Goal: Task Accomplishment & Management: Use online tool/utility

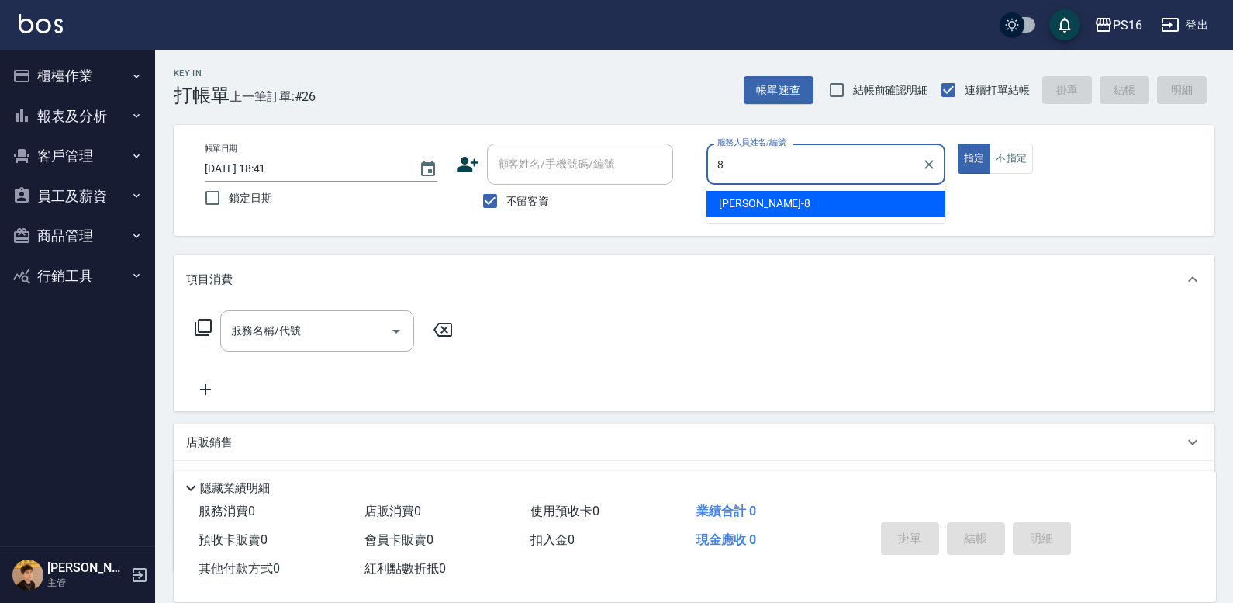
type input "[PERSON_NAME]-8"
type button "true"
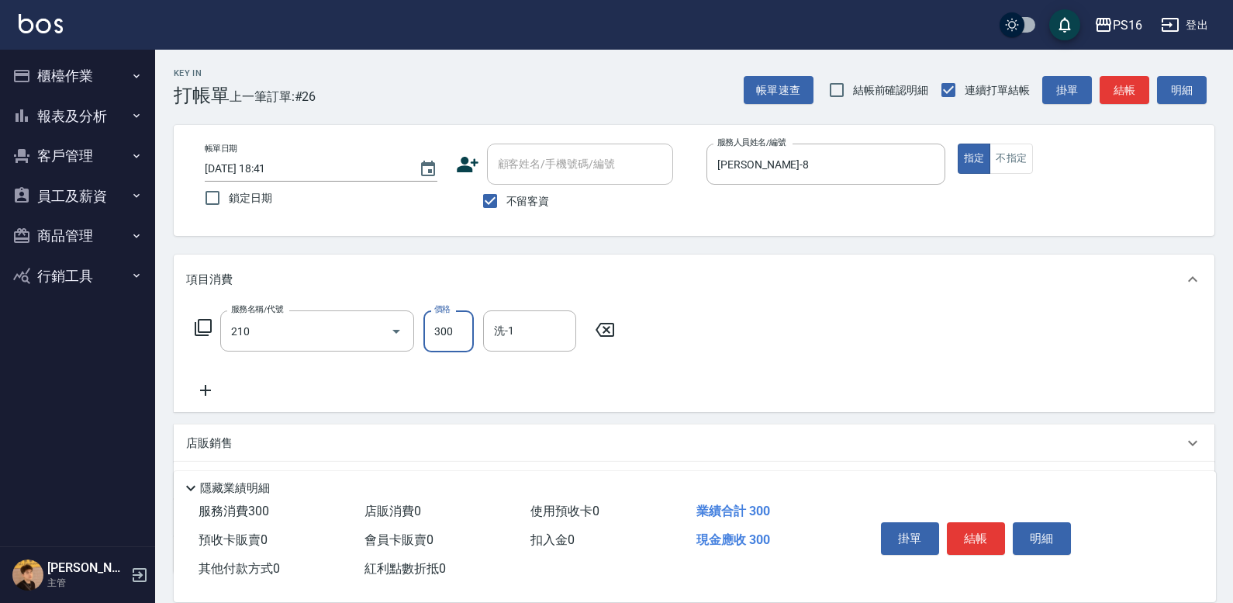
type input "[PERSON_NAME]洗髮精(210)"
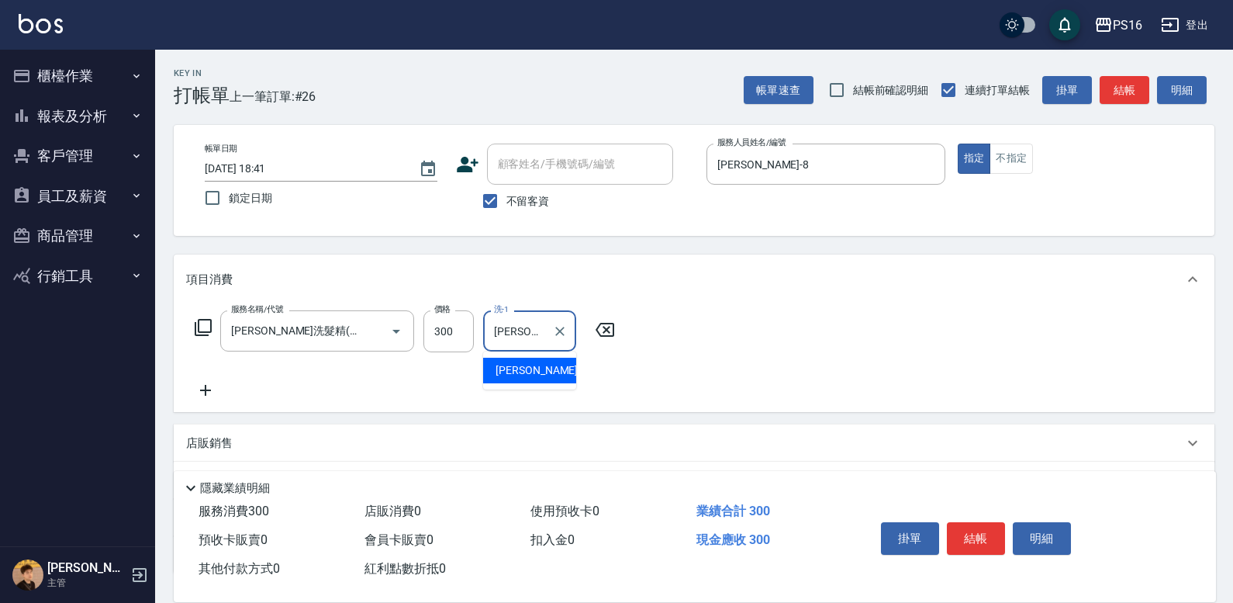
type input "[PERSON_NAME]-20"
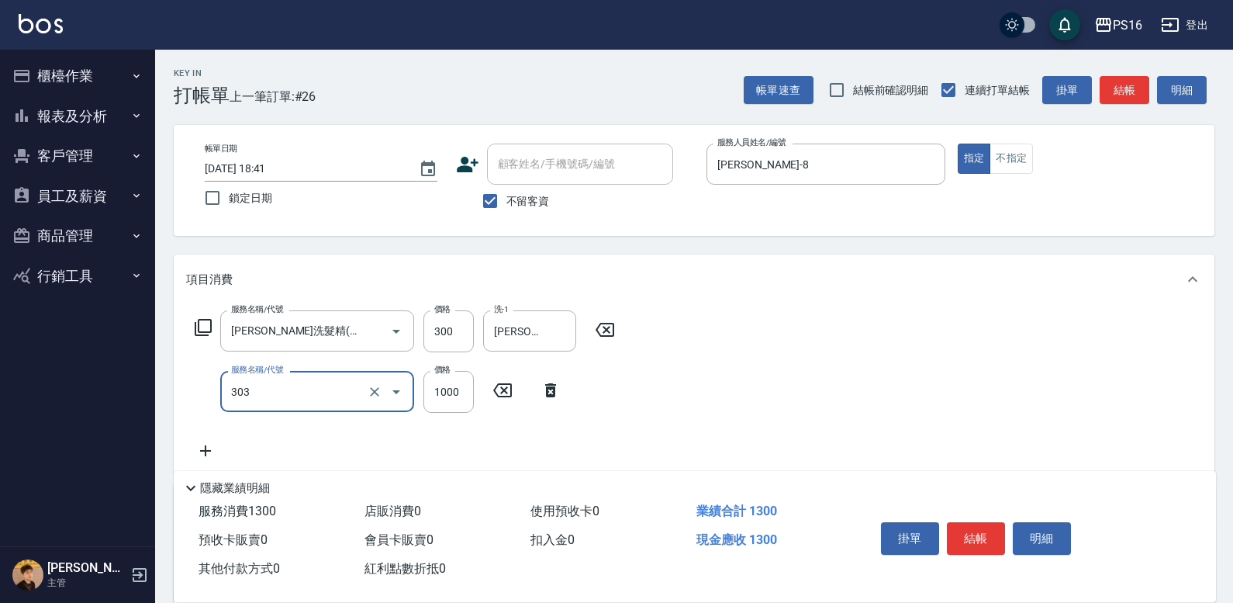
type input "憑券離子燙.冷燙600-1198(303)"
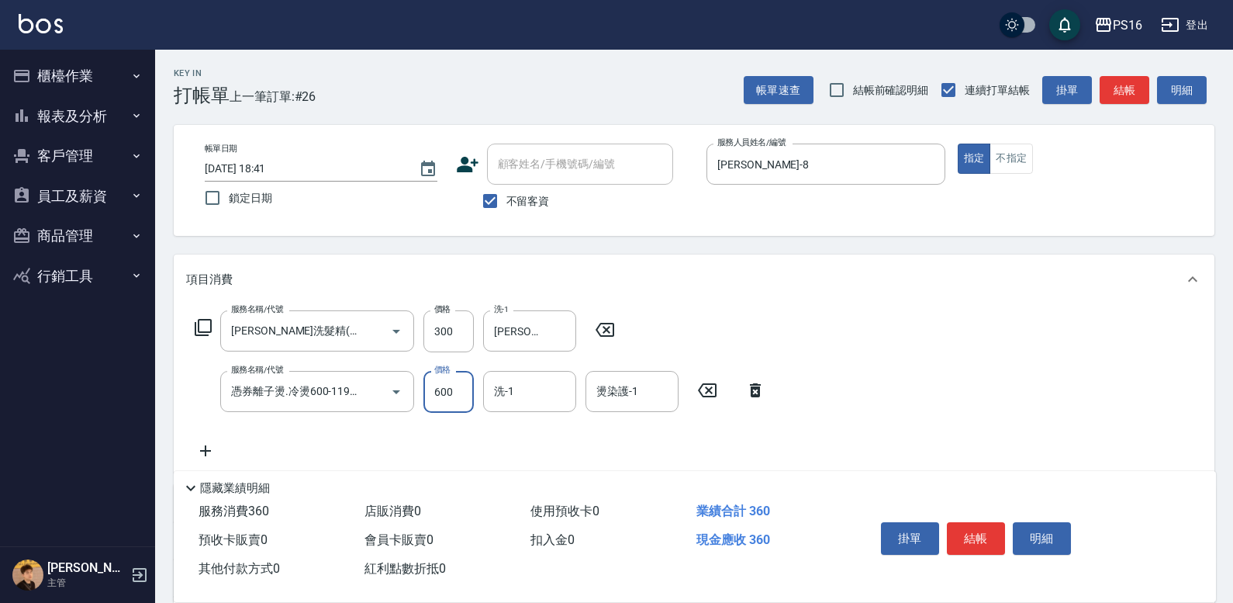
type input "600"
type input "[PERSON_NAME]-28"
click at [555, 334] on icon "Clear" at bounding box center [560, 331] width 16 height 16
type input "[PERSON_NAME]-28"
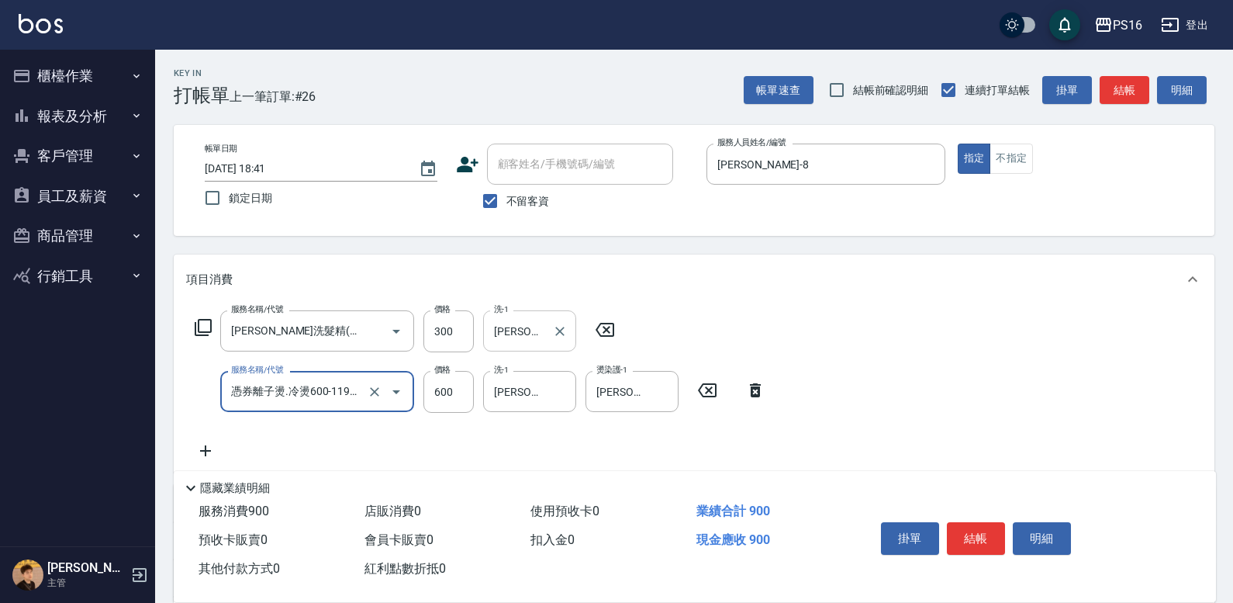
scroll to position [0, 20]
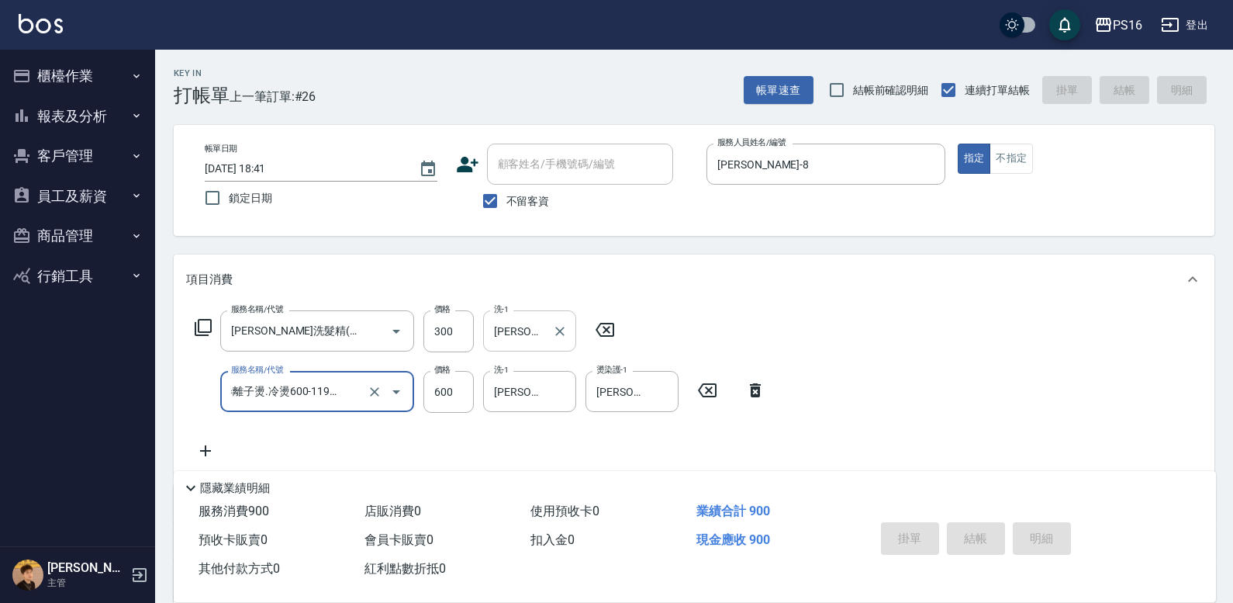
type input "[DATE] 19:20"
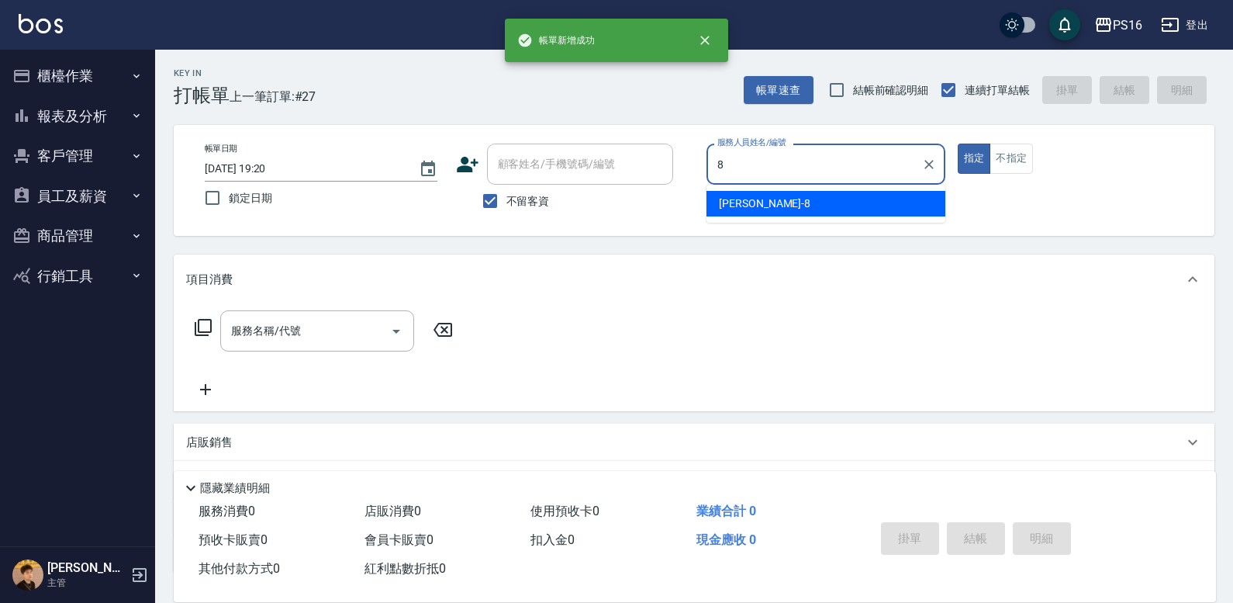
type input "[PERSON_NAME]-8"
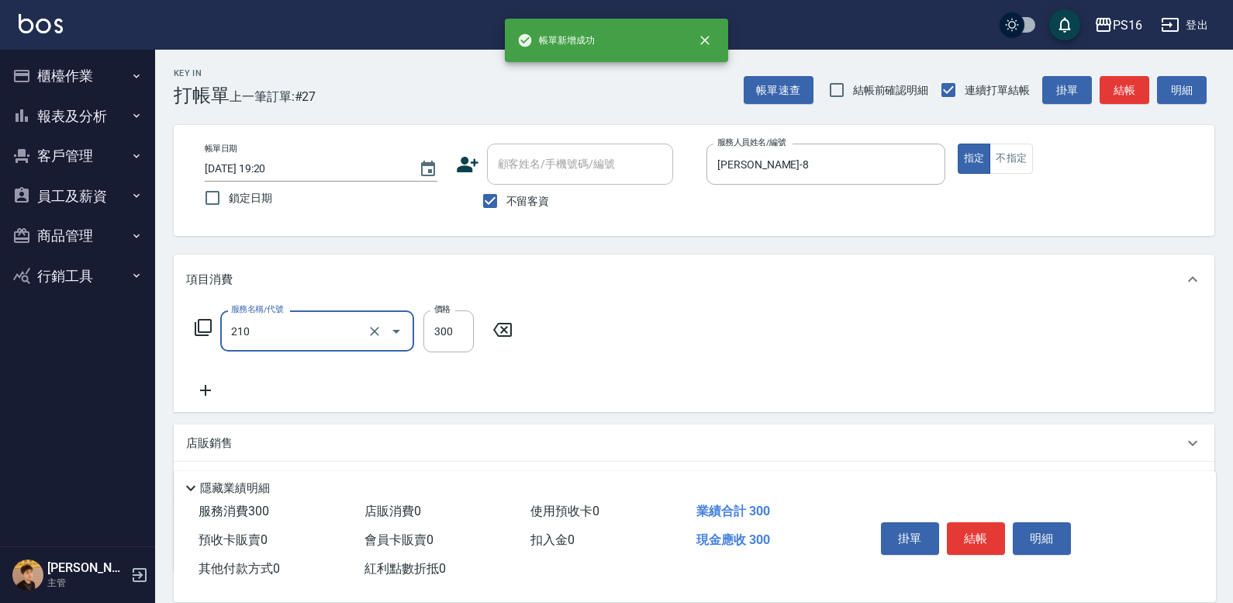
type input "[PERSON_NAME]洗髮精(210)"
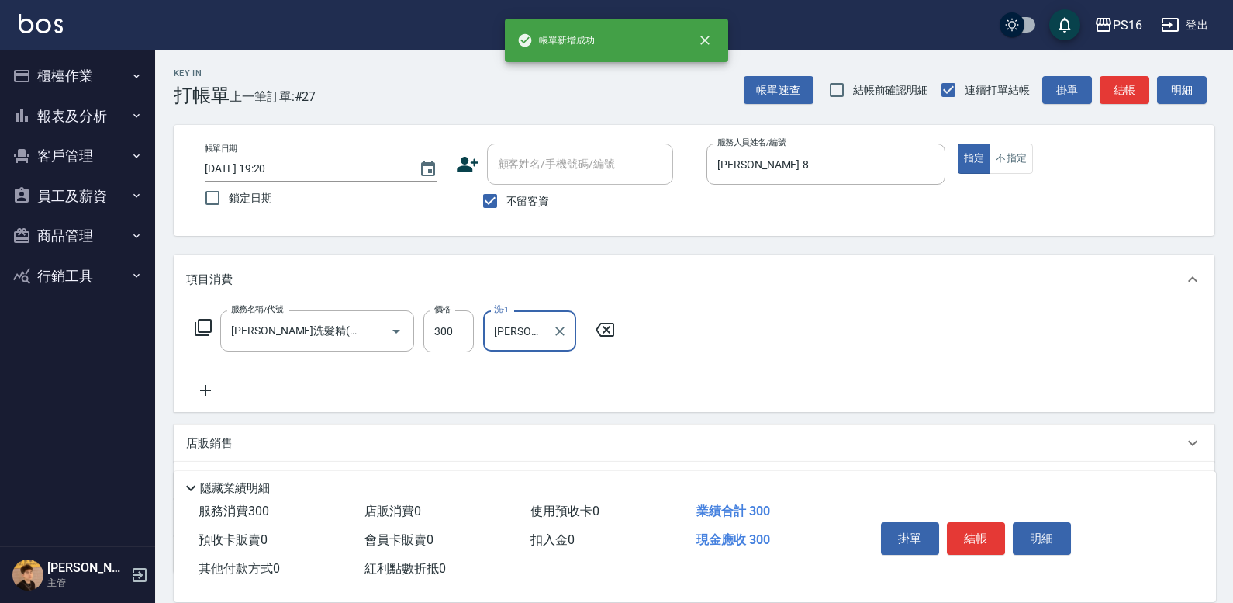
type input "[PERSON_NAME]-20"
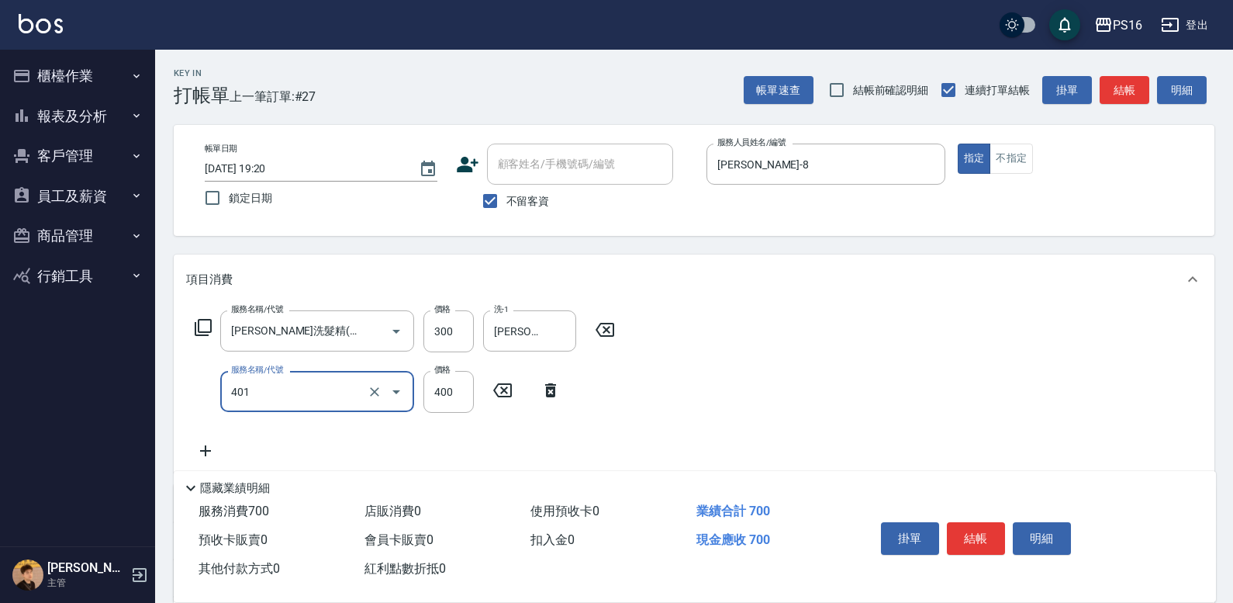
type input "剪髮(401)"
type input "250"
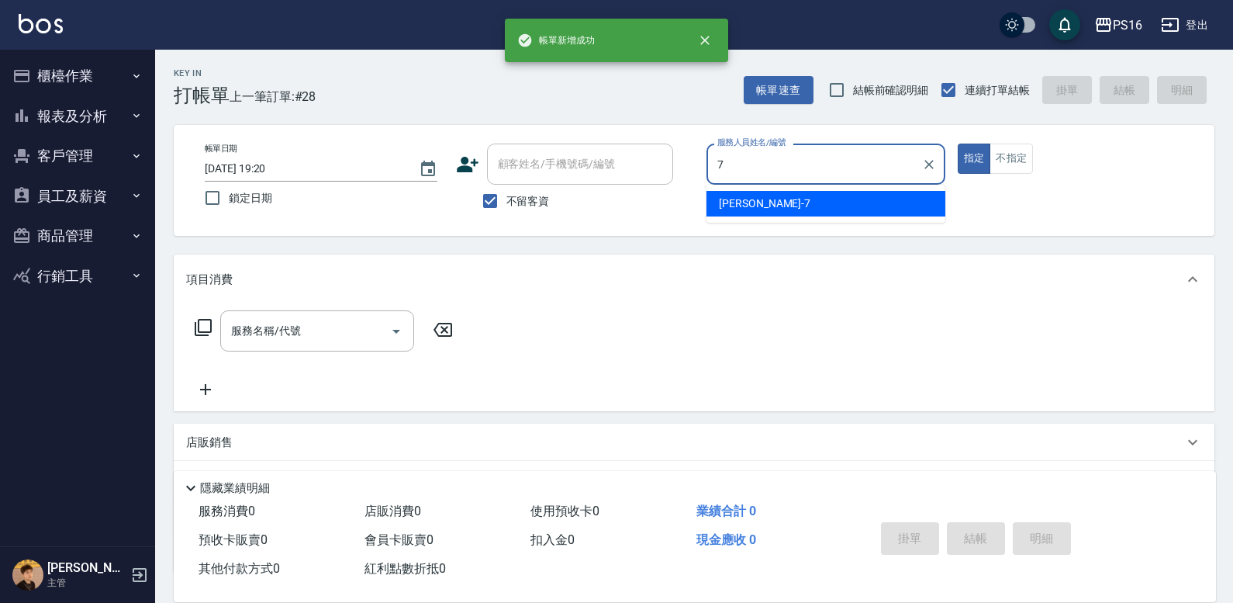
type input "[PERSON_NAME]-7"
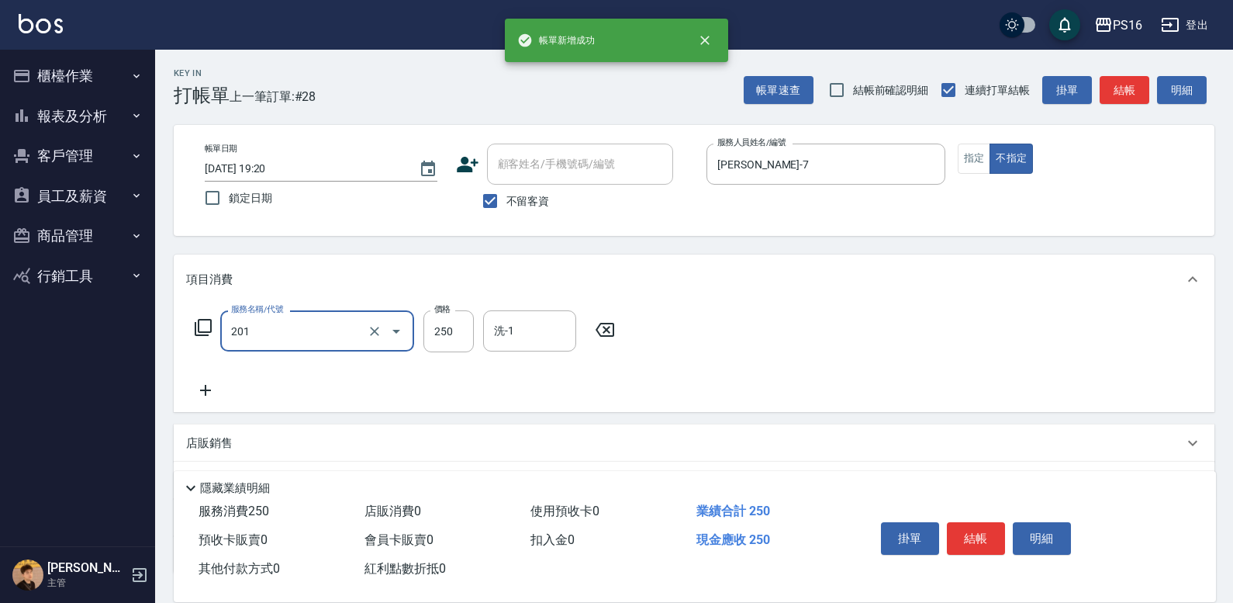
type input "洗髮(201)"
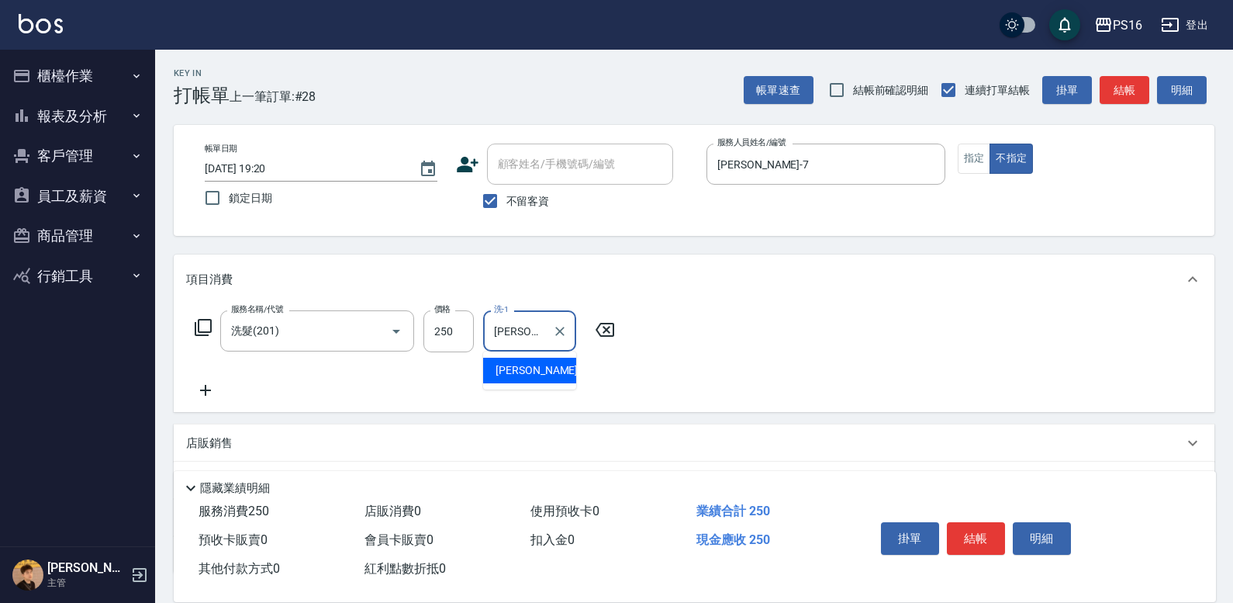
type input "[PERSON_NAME]-20"
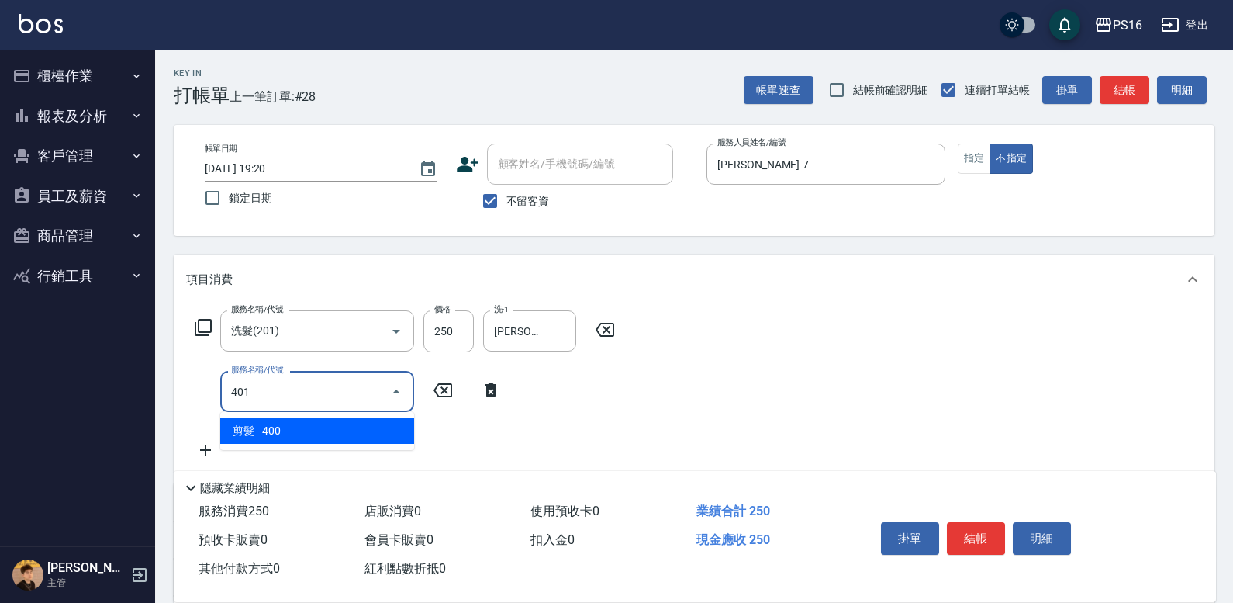
type input "剪髮(401)"
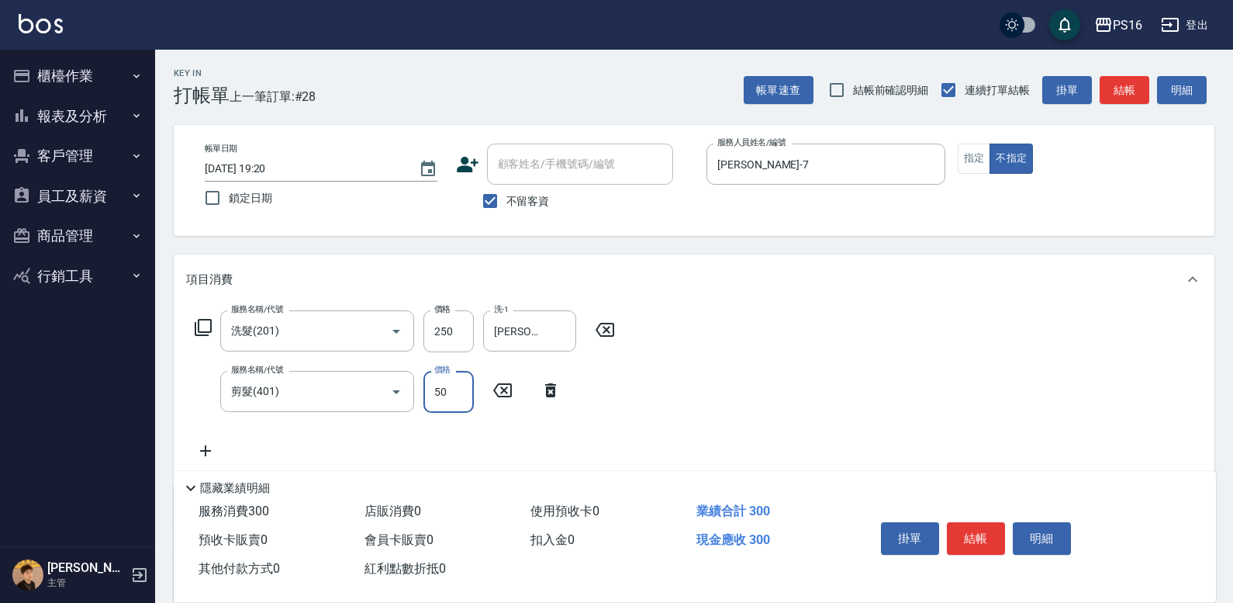
type input "50"
